Goal: Transaction & Acquisition: Purchase product/service

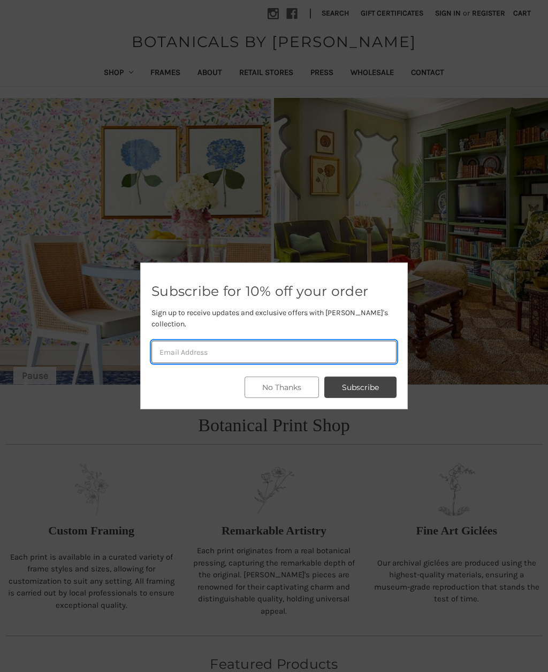
click at [188, 347] on input "email" at bounding box center [273, 352] width 245 height 22
type input "[EMAIL_ADDRESS][DOMAIN_NAME]"
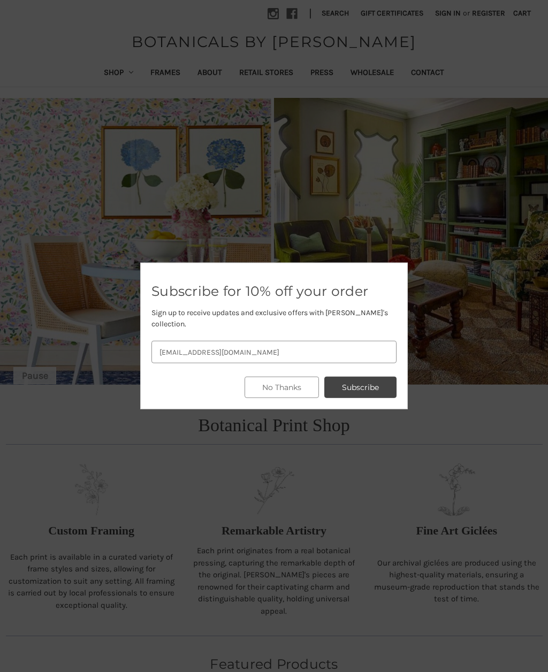
click at [362, 377] on button "Subscribe" at bounding box center [360, 387] width 72 height 21
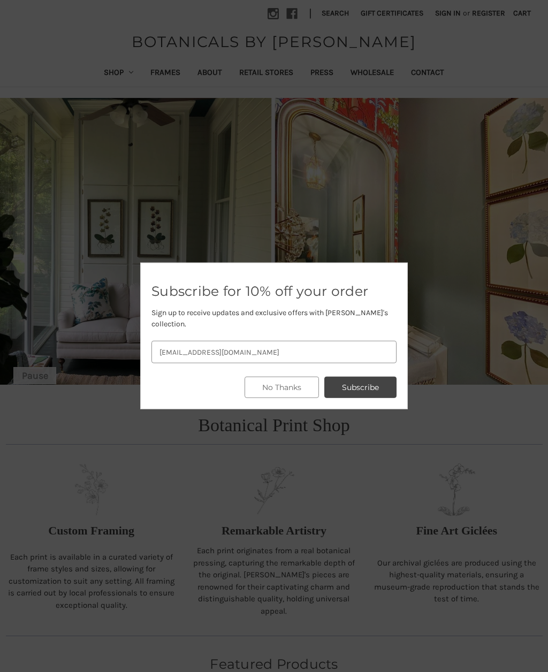
click at [364, 384] on button "Subscribe" at bounding box center [360, 387] width 72 height 21
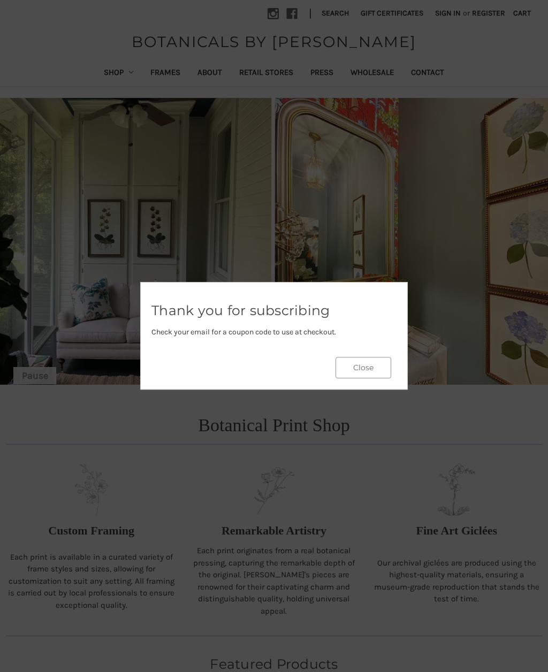
click at [47, 433] on div at bounding box center [274, 336] width 548 height 672
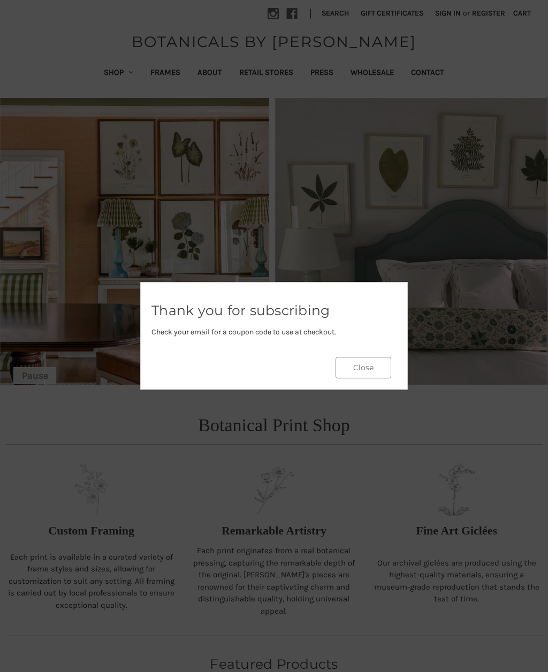
click at [353, 364] on button "Close" at bounding box center [363, 367] width 56 height 21
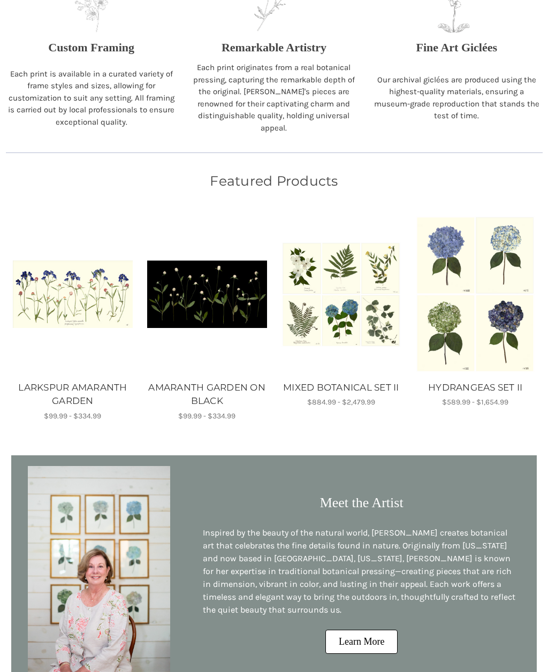
scroll to position [479, 0]
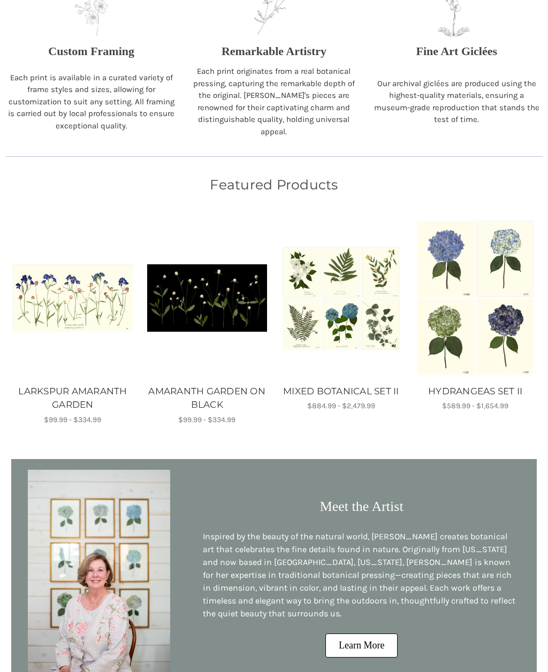
click at [455, 313] on img "HYDRANGEAS SET II, Price range from $589.99 to $1,654.99\a\a" at bounding box center [475, 297] width 120 height 157
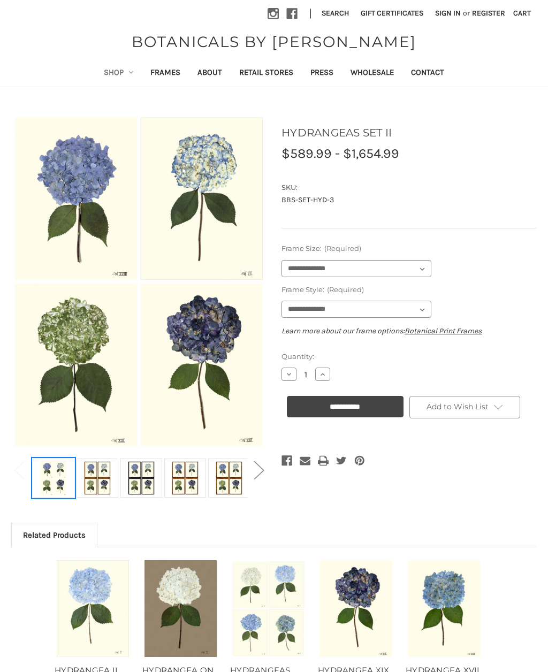
click at [47, 476] on img at bounding box center [53, 478] width 27 height 36
click at [96, 491] on img at bounding box center [97, 478] width 27 height 36
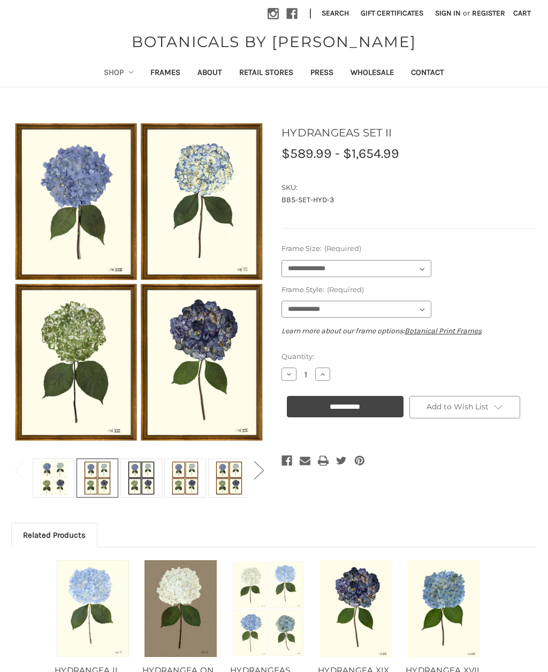
click at [143, 491] on img at bounding box center [141, 478] width 27 height 36
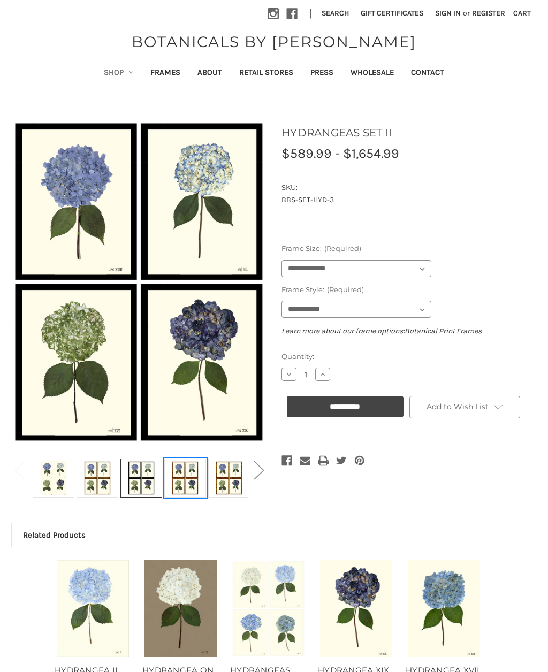
click at [191, 487] on img at bounding box center [185, 478] width 27 height 36
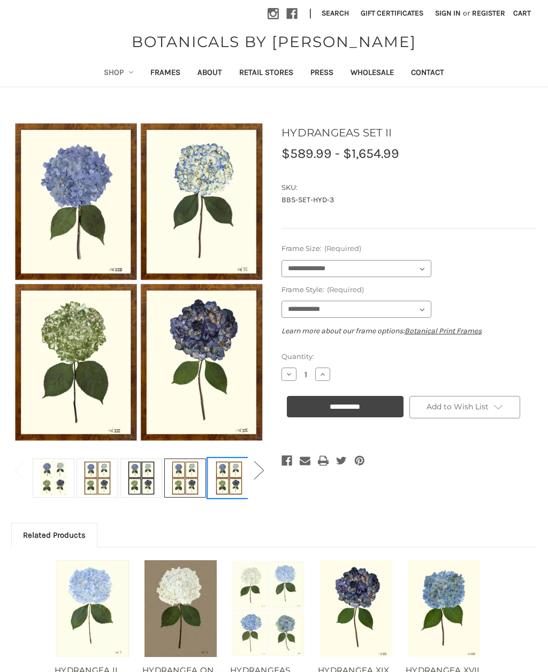
click at [234, 492] on img at bounding box center [229, 478] width 27 height 36
select select "****"
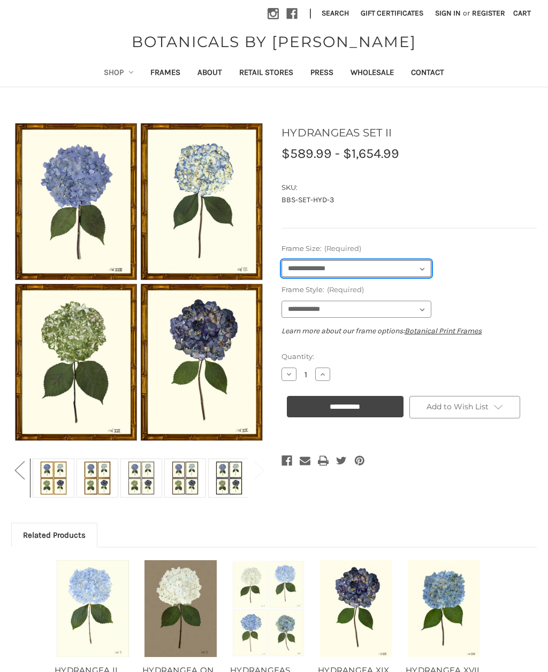
click at [420, 264] on select "**********" at bounding box center [356, 268] width 150 height 17
select select "****"
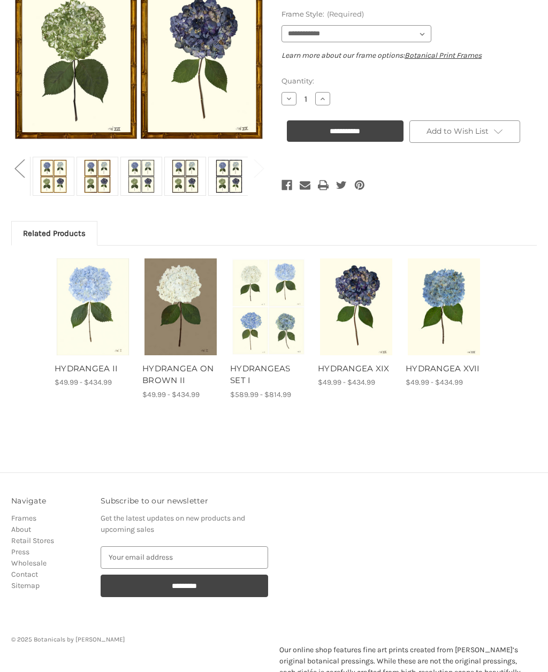
scroll to position [305, 0]
